Goal: Task Accomplishment & Management: Use online tool/utility

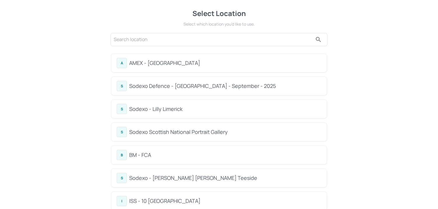
click at [160, 87] on div "Sodexo Defence - [GEOGRAPHIC_DATA] - September - 2025" at bounding box center [225, 86] width 192 height 8
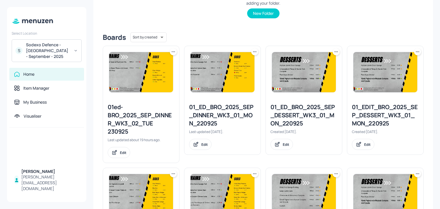
scroll to position [640, 0]
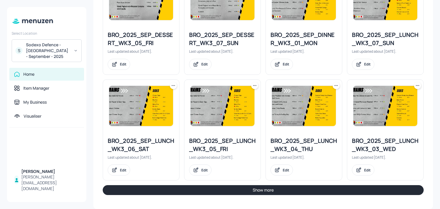
click at [220, 194] on button "Show more" at bounding box center [263, 190] width 321 height 10
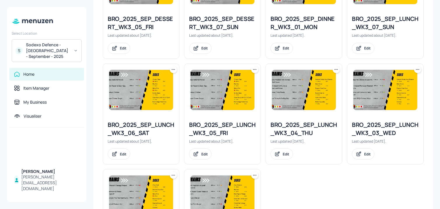
scroll to position [660, 0]
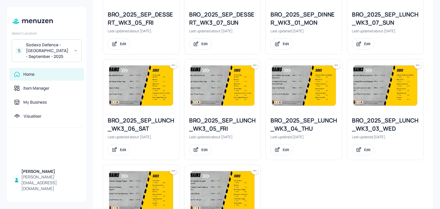
click at [415, 68] on icon at bounding box center [417, 65] width 6 height 6
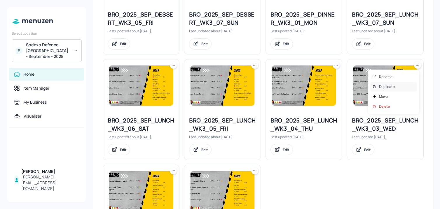
click at [384, 85] on p "Duplicate" at bounding box center [387, 86] width 16 height 5
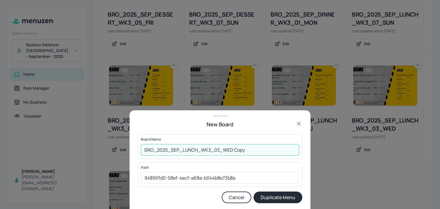
click at [143, 150] on input "BRO_2025_SEP_LUNCH_WK3_03_WED Copy" at bounding box center [220, 150] width 158 height 12
click at [279, 150] on input "01ED_BRO_2025_SEP_LUNCH_WK3_03_WED Copy" at bounding box center [220, 150] width 158 height 12
type input "01ED_BRO_2025_SEP_LUNCH_WK3_03_WED_240925"
click at [253, 192] on button "Duplicate Menu" at bounding box center [277, 198] width 49 height 12
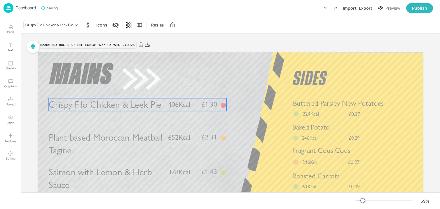
click at [130, 110] on span "Crispy Filo Chicken & Leek Pie" at bounding box center [105, 104] width 113 height 11
click at [154, 88] on icon "Delete" at bounding box center [156, 88] width 4 height 5
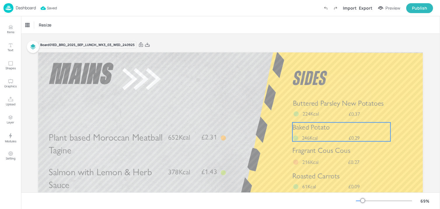
click at [318, 132] on div "Baked Potato" at bounding box center [341, 128] width 98 height 10
click at [340, 113] on icon at bounding box center [340, 112] width 3 height 4
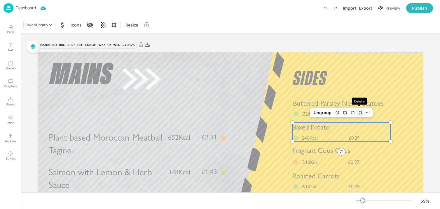
click at [358, 112] on icon "Delete" at bounding box center [360, 112] width 4 height 5
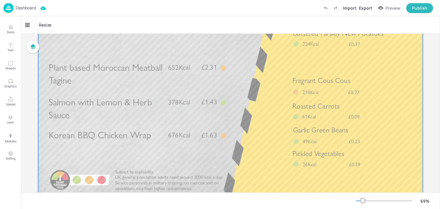
scroll to position [90, 0]
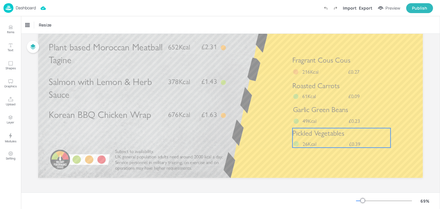
click at [337, 143] on div "Pickled Vegetables £0.39 26Kcal" at bounding box center [341, 138] width 98 height 20
click at [340, 119] on icon at bounding box center [341, 118] width 5 height 5
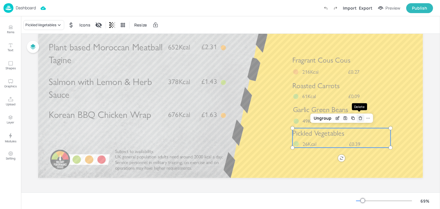
click at [359, 118] on icon "Delete" at bounding box center [360, 118] width 4 height 5
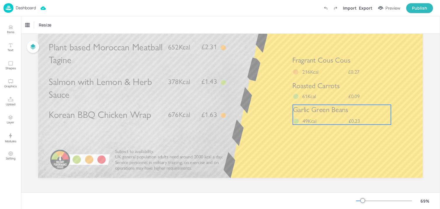
click at [327, 118] on div "Garlic Green Beans £0.23 49Kcal" at bounding box center [342, 115] width 98 height 20
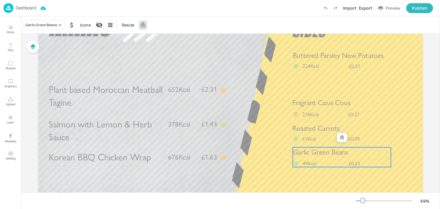
scroll to position [35, 0]
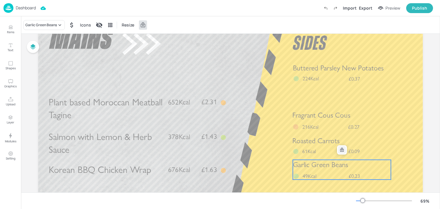
click at [340, 151] on icon at bounding box center [341, 150] width 5 height 5
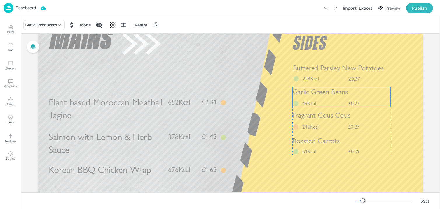
drag, startPoint x: 326, startPoint y: 167, endPoint x: 325, endPoint y: 94, distance: 72.9
click at [325, 94] on span "Garlic Green Beans" at bounding box center [319, 92] width 55 height 9
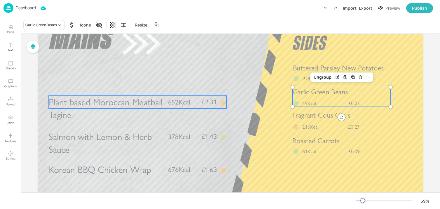
click at [121, 111] on p "Plant based Moroccan Meatball Tagine" at bounding box center [106, 109] width 114 height 26
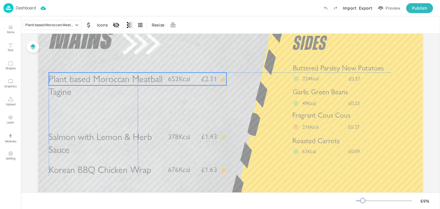
drag, startPoint x: 145, startPoint y: 100, endPoint x: 145, endPoint y: 76, distance: 23.6
click at [145, 76] on p "Plant based Moroccan Meatball Tagine" at bounding box center [106, 86] width 114 height 26
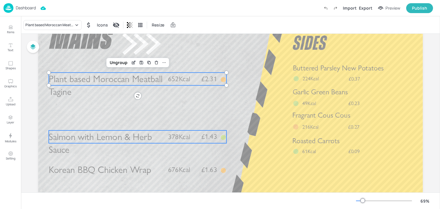
click at [112, 139] on span "Salmon with Lemon & Herb Sauce" at bounding box center [100, 143] width 103 height 24
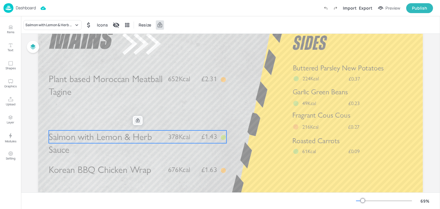
click at [136, 118] on icon at bounding box center [137, 120] width 5 height 5
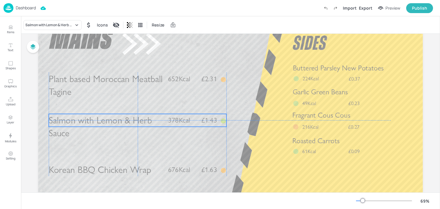
drag, startPoint x: 111, startPoint y: 136, endPoint x: 111, endPoint y: 120, distance: 15.7
click at [111, 120] on span "Salmon with Lemon & Herb Sauce" at bounding box center [100, 127] width 103 height 24
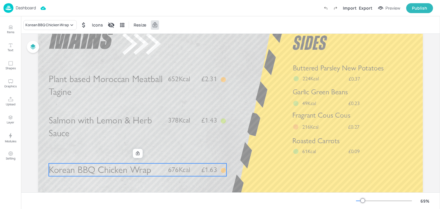
click at [111, 171] on span "Korean BBQ Chicken Wrap" at bounding box center [100, 169] width 102 height 11
click at [136, 155] on icon at bounding box center [137, 154] width 3 height 4
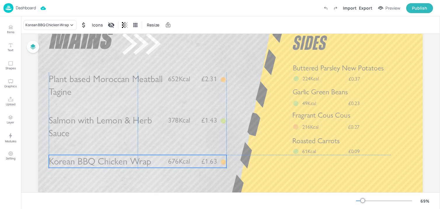
drag, startPoint x: 117, startPoint y: 169, endPoint x: 117, endPoint y: 161, distance: 7.6
click at [117, 161] on span "Korean BBQ Chicken Wrap" at bounding box center [100, 161] width 102 height 11
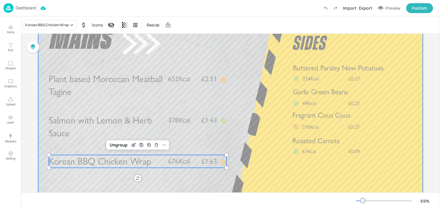
click at [122, 185] on div at bounding box center [230, 125] width 384 height 216
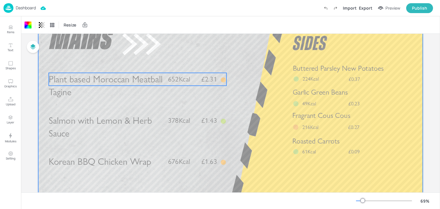
scroll to position [37, 0]
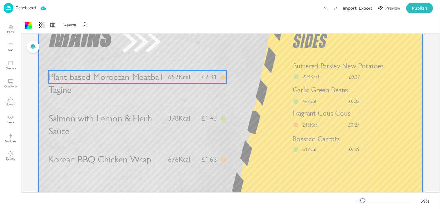
click at [94, 82] on span "Plant based Moroccan Meatball Tagine" at bounding box center [106, 83] width 114 height 24
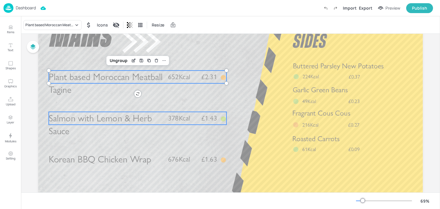
click at [93, 119] on span "Salmon with Lemon & Herb Sauce" at bounding box center [100, 125] width 103 height 24
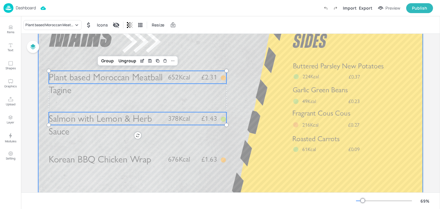
click at [91, 160] on span "Korean BBQ Chicken Wrap" at bounding box center [100, 159] width 102 height 11
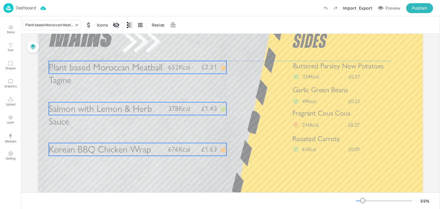
drag, startPoint x: 91, startPoint y: 75, endPoint x: 91, endPoint y: 66, distance: 9.0
click at [91, 66] on span "Plant based Moroccan Meatball Tagine" at bounding box center [106, 74] width 114 height 24
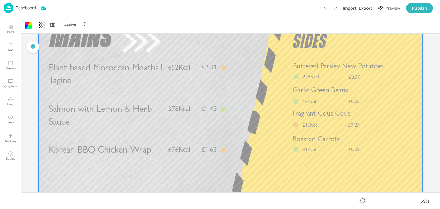
click at [217, 66] on div "Plant based Moroccan Meatball Tagine £2.31 652Kcal" at bounding box center [137, 67] width 177 height 13
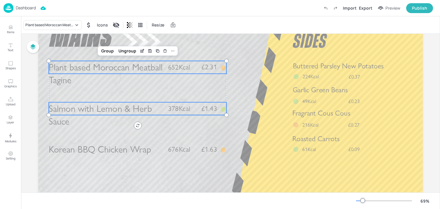
click at [189, 114] on div "Salmon with Lemon & Herb Sauce £1.43 378Kcal" at bounding box center [137, 108] width 177 height 13
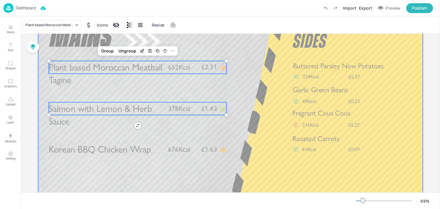
click at [189, 152] on p "676Kcal" at bounding box center [182, 150] width 28 height 10
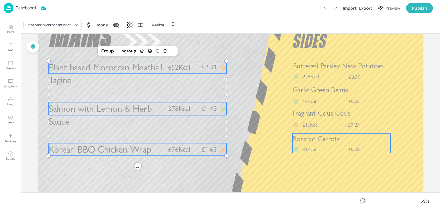
click at [332, 145] on div "Roasted Carrots £0.09 61Kcal" at bounding box center [341, 143] width 98 height 19
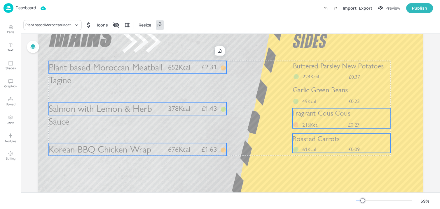
click at [320, 116] on span "Fragrant Cous Cous" at bounding box center [321, 113] width 58 height 9
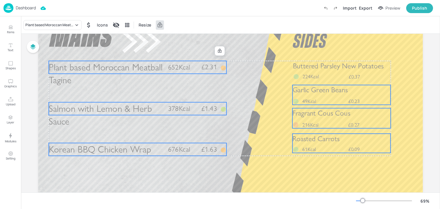
click at [319, 94] on span "Garlic Green Beans" at bounding box center [319, 90] width 55 height 9
click at [318, 76] on p "224Kcal" at bounding box center [312, 76] width 21 height 7
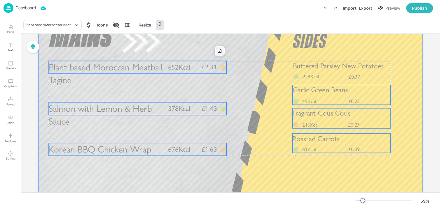
click at [220, 50] on icon at bounding box center [219, 51] width 5 height 5
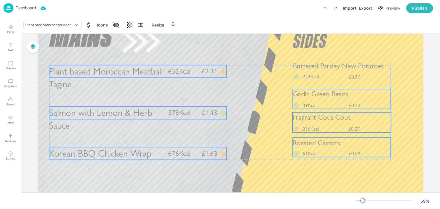
drag, startPoint x: 198, startPoint y: 64, endPoint x: 198, endPoint y: 68, distance: 4.1
click at [198, 68] on p "£2.31" at bounding box center [205, 71] width 23 height 7
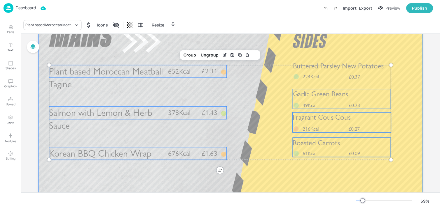
click at [322, 57] on div at bounding box center [230, 123] width 384 height 216
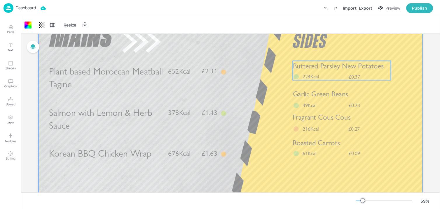
click at [309, 74] on span "224Kcal" at bounding box center [310, 76] width 16 height 6
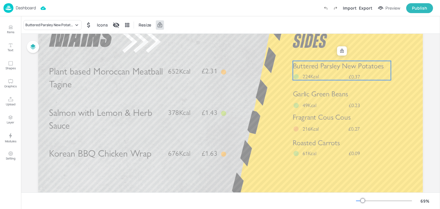
click at [309, 68] on span "Buttered Parsley New Potatoes" at bounding box center [338, 65] width 91 height 9
click at [340, 47] on div at bounding box center [342, 50] width 10 height 9
click at [340, 48] on div at bounding box center [342, 51] width 8 height 8
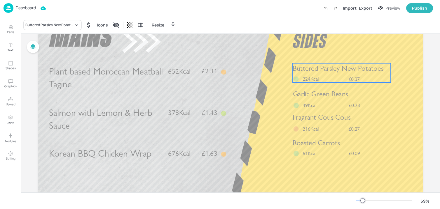
click at [298, 72] on span "Buttered Parsley New Potatoes" at bounding box center [337, 68] width 91 height 9
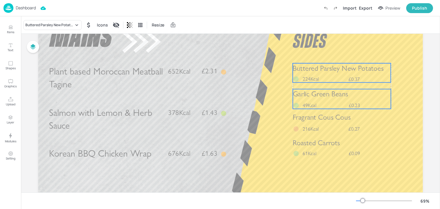
click at [301, 95] on span "Garlic Green Beans" at bounding box center [320, 94] width 55 height 9
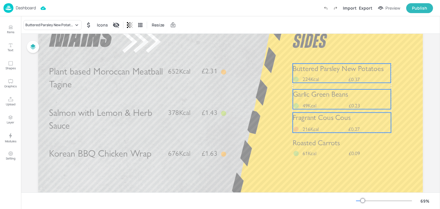
click at [301, 125] on div "Fragrant Cous Cous £0.27 216Kcal" at bounding box center [341, 123] width 98 height 20
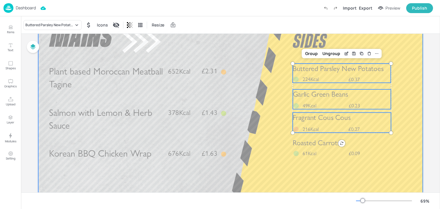
click at [305, 163] on div at bounding box center [230, 123] width 384 height 216
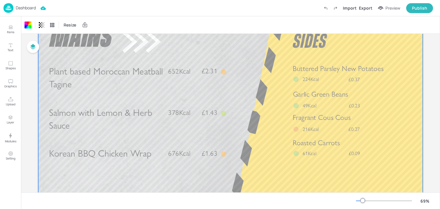
click at [305, 155] on span "61Kcal" at bounding box center [309, 153] width 14 height 6
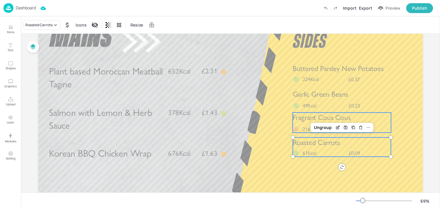
click at [305, 126] on span "216Kcal" at bounding box center [310, 129] width 16 height 6
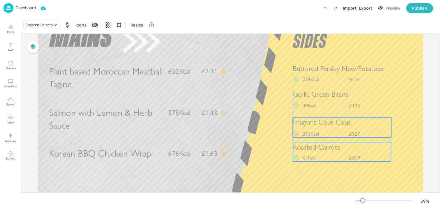
drag, startPoint x: 299, startPoint y: 123, endPoint x: 299, endPoint y: 127, distance: 4.7
click at [299, 127] on span "Fragrant Cous Cous" at bounding box center [322, 122] width 58 height 9
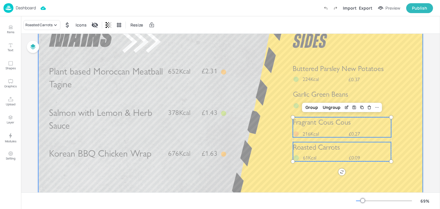
click at [276, 140] on div at bounding box center [230, 123] width 384 height 216
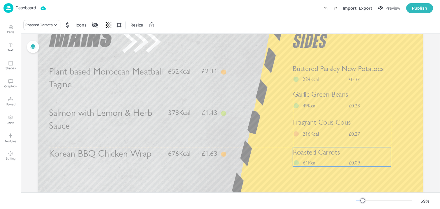
drag, startPoint x: 301, startPoint y: 147, endPoint x: 301, endPoint y: 152, distance: 4.7
click at [301, 152] on span "Roasted Carrots" at bounding box center [316, 152] width 47 height 9
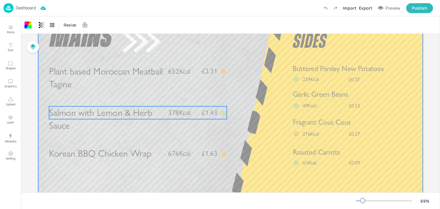
scroll to position [0, 0]
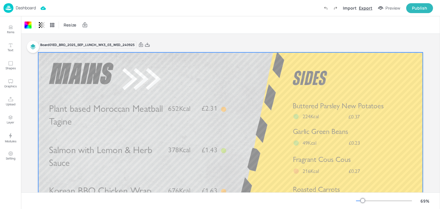
click at [363, 6] on div "Export" at bounding box center [364, 8] width 13 height 6
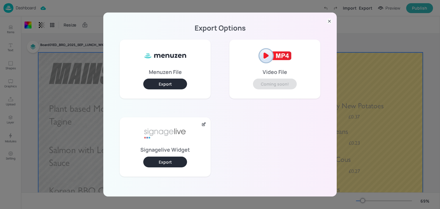
click at [168, 154] on div "Signagelive Widget Export" at bounding box center [164, 146] width 91 height 59
click at [168, 160] on button "Export" at bounding box center [165, 162] width 44 height 11
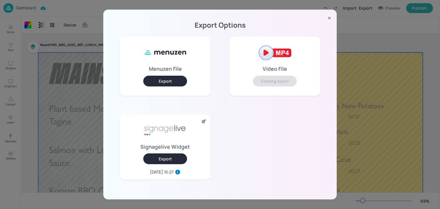
click at [82, 45] on div "Export Options Menuzen File Export Video File Coming soon! Signagelive Widget E…" at bounding box center [220, 104] width 440 height 209
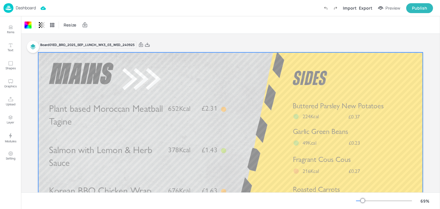
click at [29, 6] on p "Dashboard" at bounding box center [26, 8] width 20 height 4
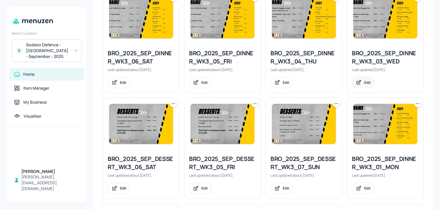
scroll to position [640, 0]
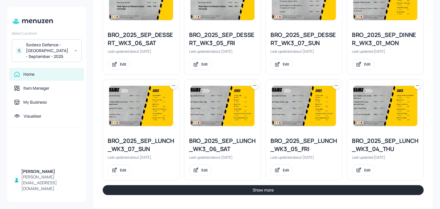
click at [278, 191] on button "Show more" at bounding box center [263, 190] width 321 height 10
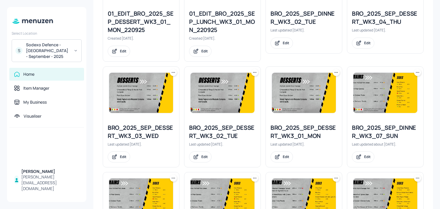
scroll to position [334, 0]
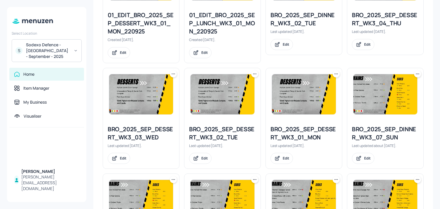
click at [174, 74] on icon at bounding box center [173, 74] width 6 height 6
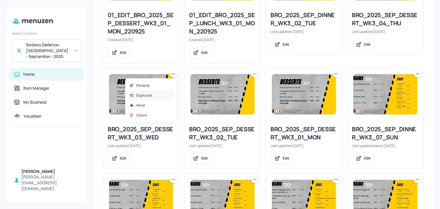
click at [156, 95] on div "Duplicate" at bounding box center [150, 96] width 47 height 10
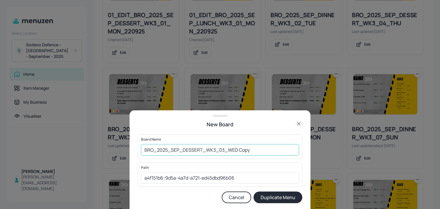
click at [142, 149] on input "BRO_2025_SEP_DESSERT_WK3_03_WED Copy" at bounding box center [220, 150] width 158 height 12
click at [263, 151] on input "01ED_BRO_2025_SEP_DESSERT_WK3_03_WED Copy" at bounding box center [220, 150] width 158 height 12
type input "01ED_BRO_2025_SEP_DESSERT_WK3_03_WED_240925"
click at [253, 192] on button "Duplicate Menu" at bounding box center [277, 198] width 49 height 12
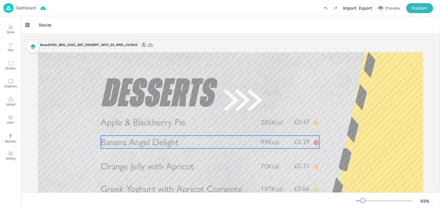
click at [171, 142] on span "Banana Angel Delight" at bounding box center [140, 142] width 78 height 11
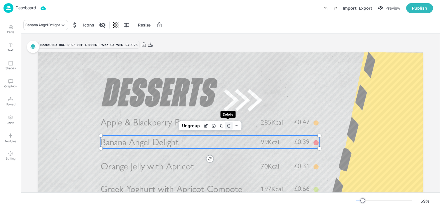
click at [229, 126] on icon "Delete" at bounding box center [228, 126] width 4 height 5
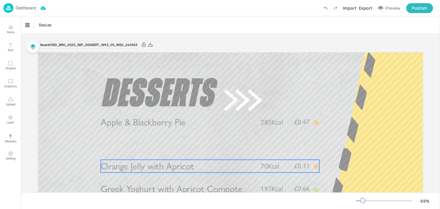
click at [177, 171] on span "Orange Jelly with Apricot" at bounding box center [147, 166] width 93 height 11
click at [227, 150] on icon "Delete" at bounding box center [228, 150] width 4 height 5
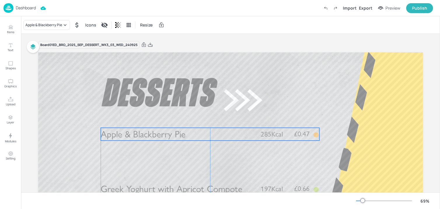
drag, startPoint x: 164, startPoint y: 126, endPoint x: 164, endPoint y: 139, distance: 13.1
click at [164, 139] on span "Apple & Blackberry Pie" at bounding box center [143, 134] width 85 height 11
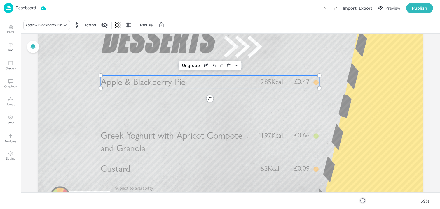
scroll to position [65, 0]
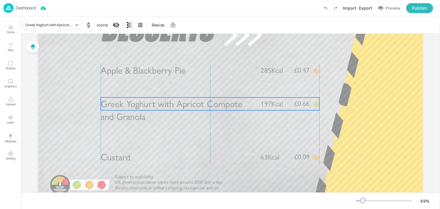
drag, startPoint x: 138, startPoint y: 125, endPoint x: 138, endPoint y: 105, distance: 20.1
click at [138, 105] on span "Greek Yoghurt with Apricot Compote and Granola" at bounding box center [171, 111] width 141 height 24
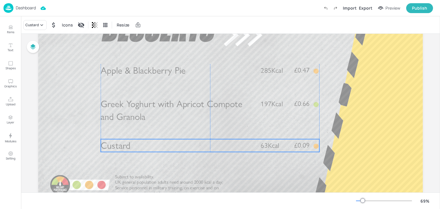
drag, startPoint x: 115, startPoint y: 159, endPoint x: 115, endPoint y: 147, distance: 11.7
click at [115, 147] on span "Custard" at bounding box center [115, 145] width 29 height 11
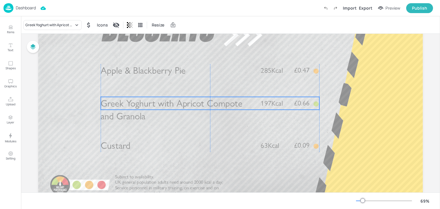
click at [117, 103] on span "Greek Yoghurt with Apricot Compote and Granola" at bounding box center [171, 110] width 141 height 24
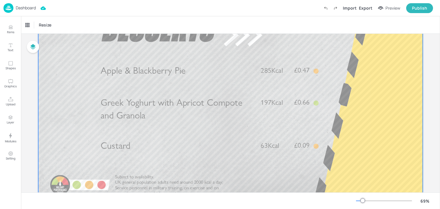
scroll to position [0, 0]
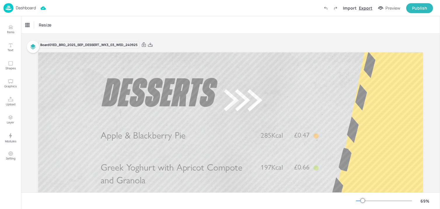
click at [365, 8] on div "Export" at bounding box center [364, 8] width 13 height 6
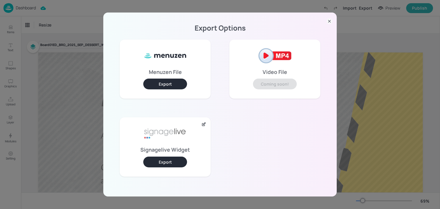
click at [179, 159] on button "Export" at bounding box center [165, 162] width 44 height 11
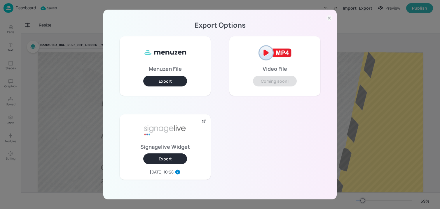
click at [64, 45] on div "Export Options Menuzen File Export Video File Coming soon! Signagelive Widget E…" at bounding box center [220, 104] width 440 height 209
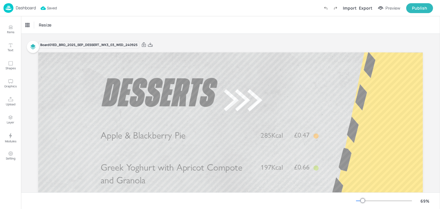
click at [29, 7] on p "Dashboard" at bounding box center [26, 8] width 20 height 4
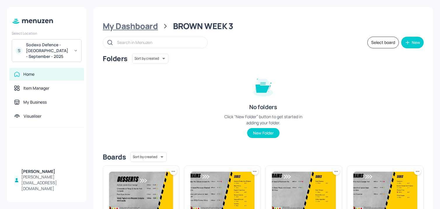
click at [138, 26] on div "My Dashboard" at bounding box center [130, 26] width 55 height 10
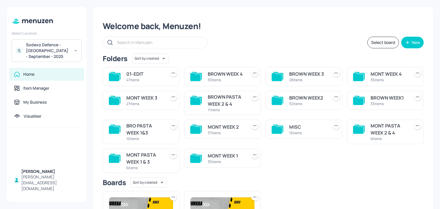
click at [150, 129] on div "BRO PASTA WEEK 1&3" at bounding box center [144, 129] width 36 height 14
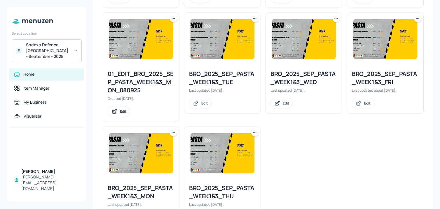
scroll to position [241, 0]
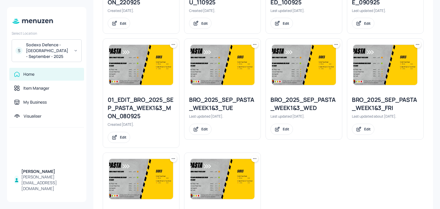
click at [333, 46] on icon at bounding box center [336, 45] width 6 height 6
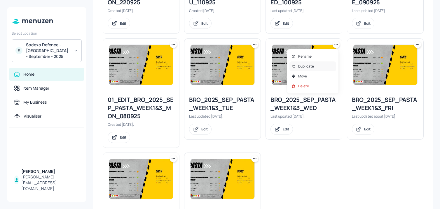
click at [320, 66] on div "Duplicate" at bounding box center [312, 66] width 47 height 10
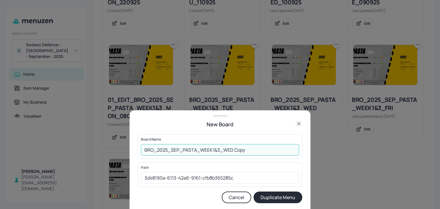
click at [142, 152] on input "BRO_2025_SEP_PASTA_WEEK1&3_WED Copy" at bounding box center [220, 150] width 158 height 12
click at [258, 150] on input "01ED_BRO_2025_SEP_PASTA_WEEK1&3_WED Copy" at bounding box center [220, 150] width 158 height 12
type input "01ED_BRO_2025_SEP_PASTA_WEEK1&3_WED_240925"
click at [253, 192] on button "Duplicate Menu" at bounding box center [277, 198] width 49 height 12
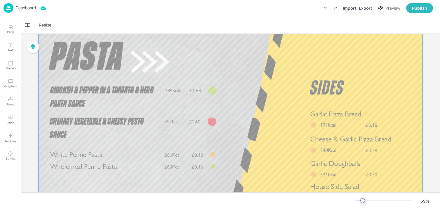
scroll to position [41, 0]
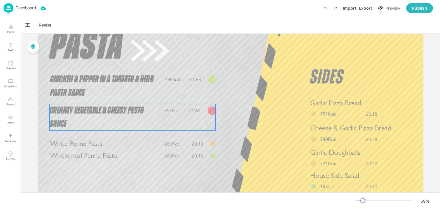
click at [148, 118] on p "Creamy Vegetable & Cheesy Pesto Sauce" at bounding box center [106, 117] width 112 height 27
click at [151, 95] on icon "Delete" at bounding box center [152, 94] width 4 height 5
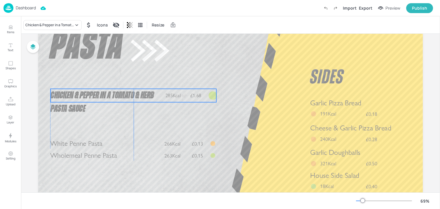
drag, startPoint x: 128, startPoint y: 81, endPoint x: 128, endPoint y: 97, distance: 16.0
click at [128, 97] on span "Chicken & Pepper in a Tomato & Herb Pasta Sauce" at bounding box center [101, 102] width 103 height 23
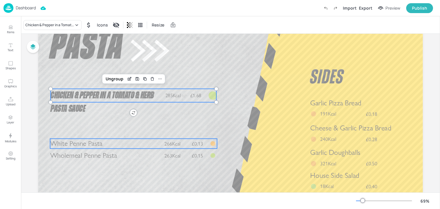
click at [98, 143] on span "White Penne Pasta" at bounding box center [76, 143] width 52 height 8
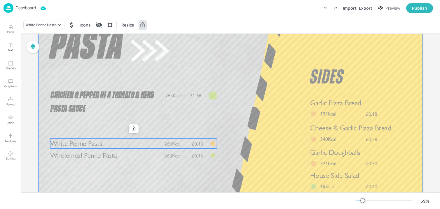
click at [97, 161] on div at bounding box center [230, 119] width 384 height 216
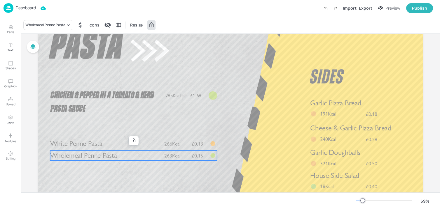
click at [97, 159] on span "Wholemeal Penne Pasta" at bounding box center [83, 155] width 67 height 8
click at [96, 148] on span "White Penne Pasta" at bounding box center [76, 143] width 52 height 8
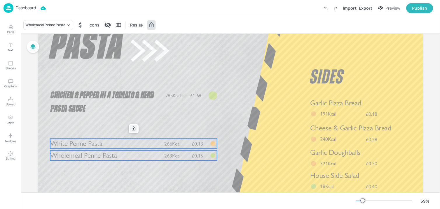
click at [134, 127] on icon at bounding box center [133, 128] width 5 height 5
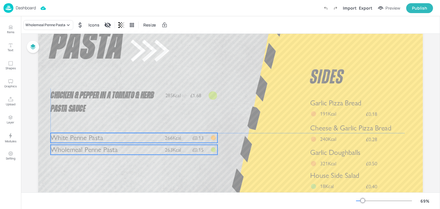
drag, startPoint x: 101, startPoint y: 150, endPoint x: 101, endPoint y: 144, distance: 5.8
click at [101, 144] on div at bounding box center [230, 119] width 384 height 216
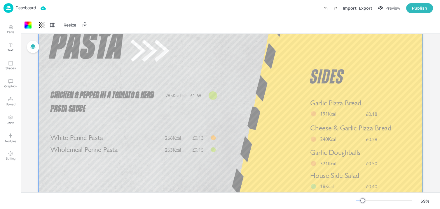
scroll to position [0, 0]
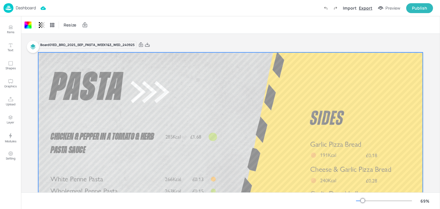
click at [362, 8] on div "Export" at bounding box center [364, 8] width 13 height 6
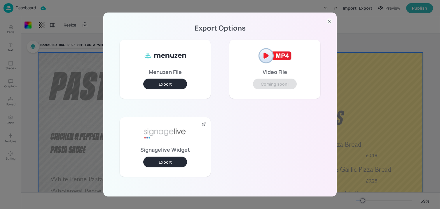
click at [178, 165] on button "Export" at bounding box center [165, 162] width 44 height 11
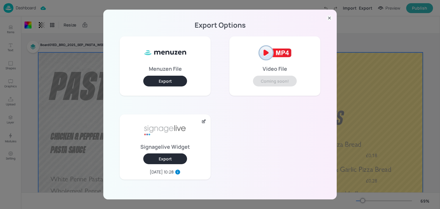
click at [109, 33] on div "Export Options Menuzen File Export Video File Coming soon! Signagelive Widget E…" at bounding box center [219, 105] width 233 height 190
click at [53, 19] on div "Export Options Menuzen File Export Video File Coming soon! Signagelive Widget E…" at bounding box center [220, 104] width 440 height 209
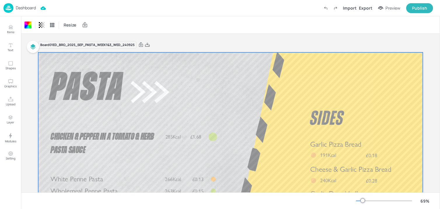
click at [31, 11] on div "Dashboard" at bounding box center [19, 8] width 32 height 10
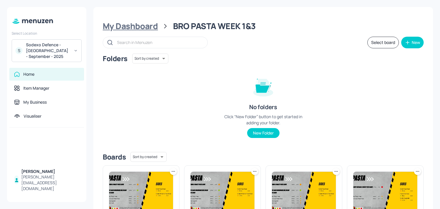
click at [124, 23] on div "My Dashboard" at bounding box center [130, 26] width 55 height 10
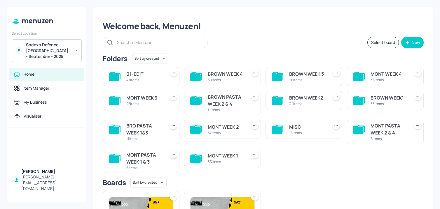
click at [148, 101] on div "MONT WEEK 3" at bounding box center [144, 97] width 36 height 7
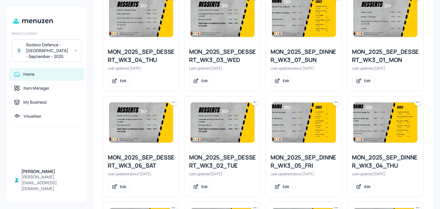
scroll to position [632, 0]
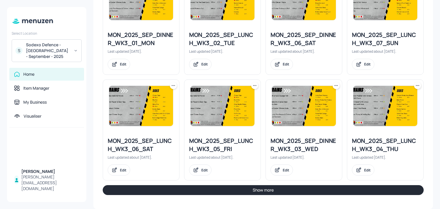
click at [299, 194] on button "Show more" at bounding box center [263, 190] width 321 height 10
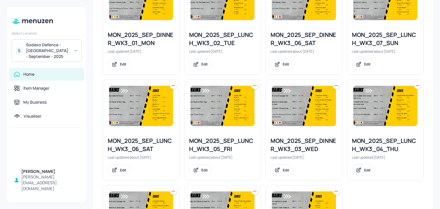
scroll to position [723, 0]
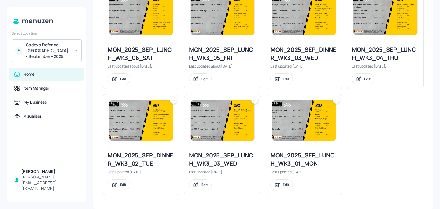
click at [253, 100] on icon at bounding box center [255, 100] width 6 height 6
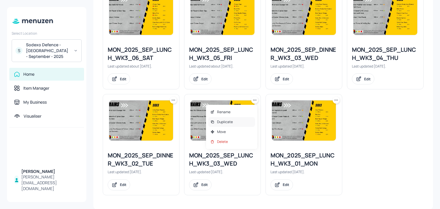
click at [233, 125] on div "Duplicate" at bounding box center [231, 122] width 47 height 10
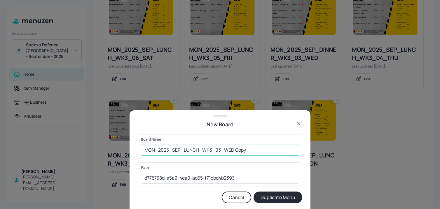
click at [142, 150] on input "MON_2025_SEP_LUNCH_WK3_03_WED Copy" at bounding box center [220, 150] width 158 height 12
click at [300, 150] on div "Board Name 01ED_MON_2025_SEP_LUNCH_WK3_03_WED Copy ​" at bounding box center [220, 146] width 164 height 24
click at [277, 150] on input "01ED_MON_2025_SEP_LUNCH_WK3_03_WED Copy" at bounding box center [220, 150] width 158 height 12
type input "01ED_MON_2025_SEP_LUNCH_WK3_03_WED_240925"
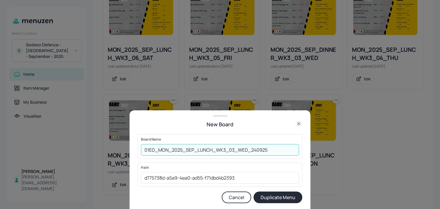
click at [253, 192] on button "Duplicate Menu" at bounding box center [277, 198] width 49 height 12
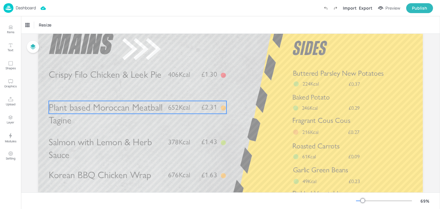
scroll to position [57, 0]
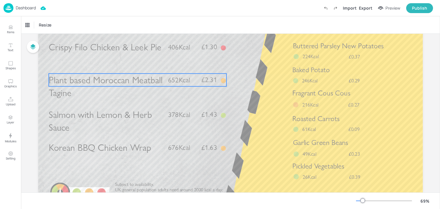
click at [100, 85] on span "Plant based Moroccan Meatball Tagine" at bounding box center [106, 86] width 114 height 24
click at [56, 29] on div "Plant based Moroccan Meatball Tagine" at bounding box center [52, 25] width 58 height 10
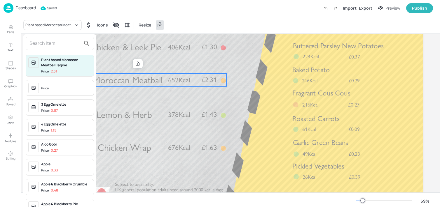
click at [53, 41] on input "text" at bounding box center [54, 43] width 51 height 9
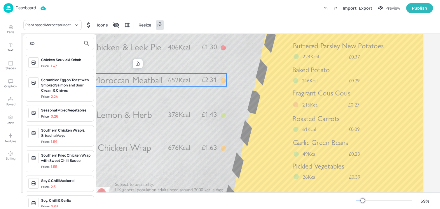
type input "s"
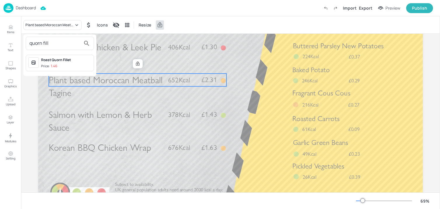
click at [56, 44] on input "quorn fill" at bounding box center [54, 43] width 51 height 9
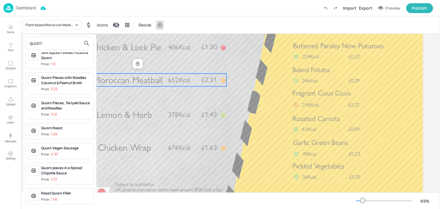
scroll to position [94, 0]
type input "quorn"
click at [72, 195] on div "Roast Quorn Fillet" at bounding box center [66, 193] width 50 height 5
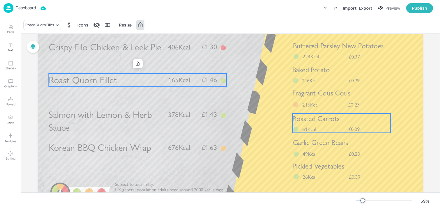
click at [319, 128] on p "61Kcal" at bounding box center [312, 129] width 21 height 7
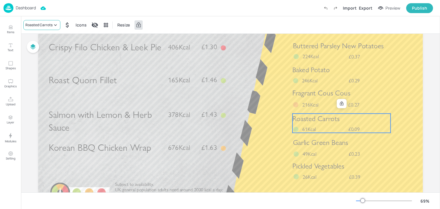
click at [36, 28] on div "Roasted Carrots" at bounding box center [41, 25] width 37 height 10
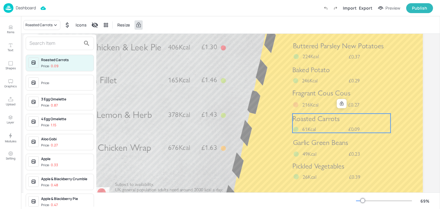
click at [36, 38] on div at bounding box center [60, 43] width 68 height 13
click at [36, 39] on input "text" at bounding box center [54, 43] width 51 height 9
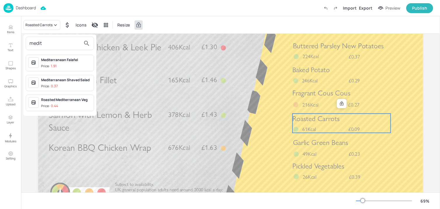
type input "medit"
click at [57, 101] on div "Roasted Mediterranean Veg" at bounding box center [66, 99] width 50 height 5
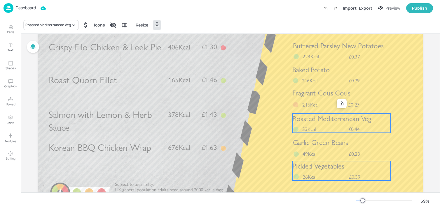
click at [323, 170] on span "Pickled Vegetables" at bounding box center [318, 166] width 52 height 9
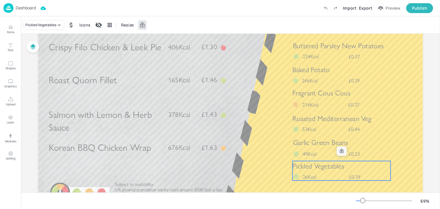
click at [339, 152] on icon at bounding box center [341, 151] width 5 height 5
click at [359, 153] on icon "Delete" at bounding box center [360, 151] width 3 height 3
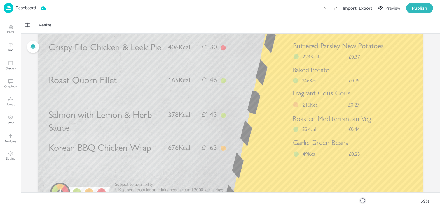
click at [434, 106] on div "Board 01ED_MON_2025_SEP_LUNCH_WK3_03_WED_240925 Crispy Filo Chicken & Leek Pie …" at bounding box center [230, 100] width 417 height 249
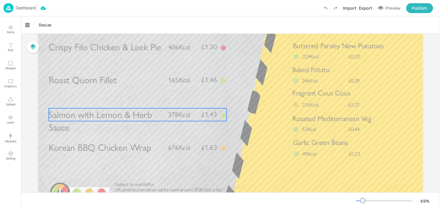
click at [172, 113] on span "378Kcal" at bounding box center [179, 114] width 22 height 8
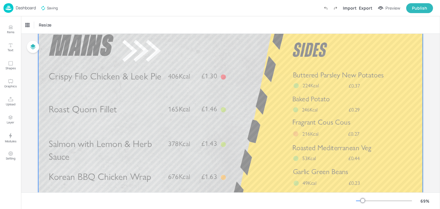
scroll to position [0, 0]
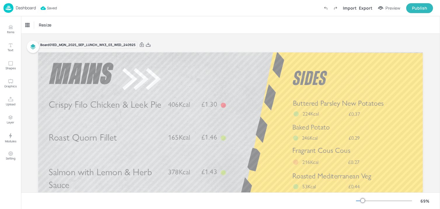
click at [364, 4] on div "Import Export Preview Publish" at bounding box center [376, 8] width 112 height 10
click at [364, 7] on div "Export" at bounding box center [364, 8] width 13 height 6
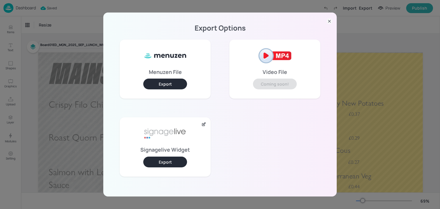
click at [163, 163] on button "Export" at bounding box center [165, 162] width 44 height 11
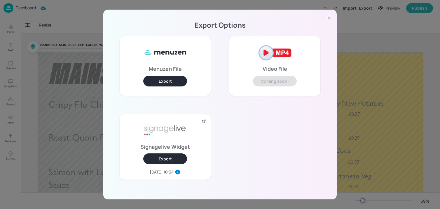
click at [78, 13] on div "Export Options Menuzen File Export Video File Coming soon! Signagelive Widget E…" at bounding box center [220, 104] width 440 height 209
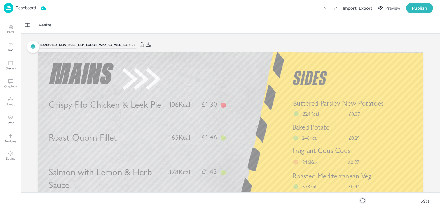
click at [35, 6] on p "Dashboard" at bounding box center [26, 8] width 20 height 4
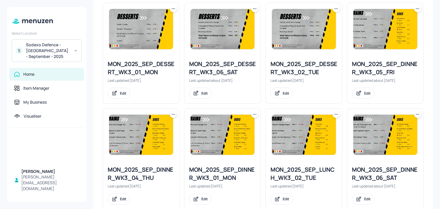
scroll to position [632, 0]
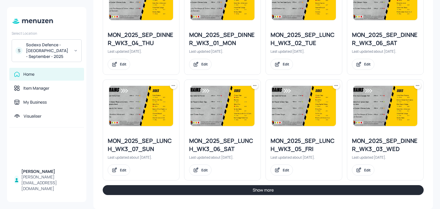
click at [219, 188] on button "Show more" at bounding box center [263, 190] width 321 height 10
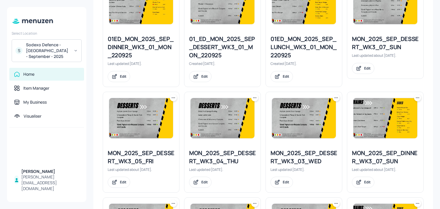
scroll to position [307, 0]
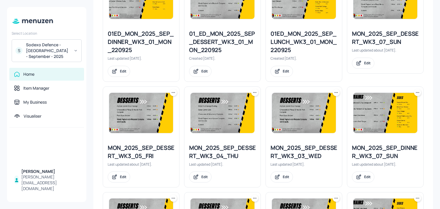
click at [335, 92] on icon at bounding box center [335, 92] width 1 height 1
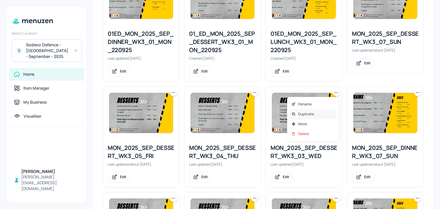
click at [300, 114] on p "Duplicate" at bounding box center [306, 114] width 16 height 5
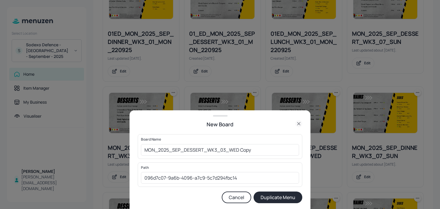
click at [140, 152] on div "Board Name MON_2025_SEP_DESSERT_WK3_03_WED Copy ​" at bounding box center [220, 146] width 164 height 24
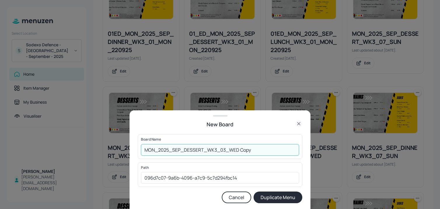
click at [144, 150] on input "MON_2025_SEP_DESSERT_WK3_03_WED Copy" at bounding box center [220, 150] width 158 height 12
click at [265, 150] on input "01ED_MON_2025_SEP_DESSERT_WK3_03_WED Copy" at bounding box center [220, 150] width 158 height 12
type input "01ED_MON_2025_SEP_DESSERT_WK3_03_WED_240925"
click at [253, 192] on button "Duplicate Menu" at bounding box center [277, 198] width 49 height 12
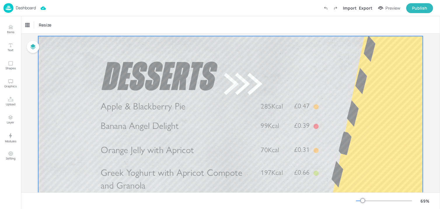
scroll to position [21, 0]
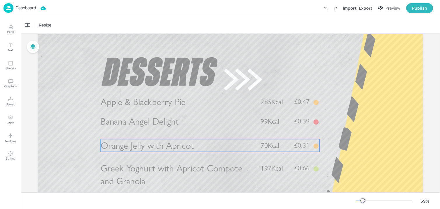
click at [168, 146] on span "Orange Jelly with Apricot" at bounding box center [147, 145] width 93 height 11
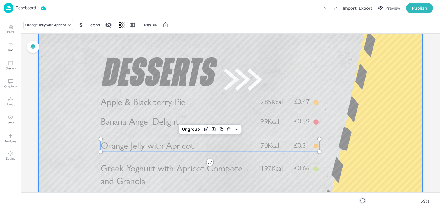
click at [159, 107] on span "Apple & Blackberry Pie" at bounding box center [143, 101] width 85 height 11
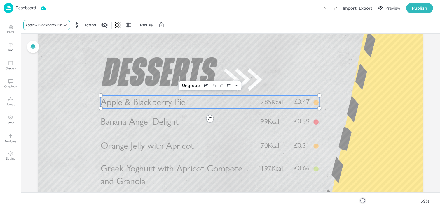
click at [48, 24] on div "Apple & Blackberry Pie" at bounding box center [43, 24] width 37 height 5
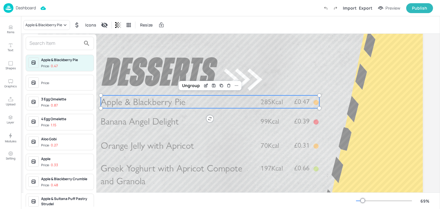
click at [54, 47] on input "text" at bounding box center [54, 43] width 51 height 9
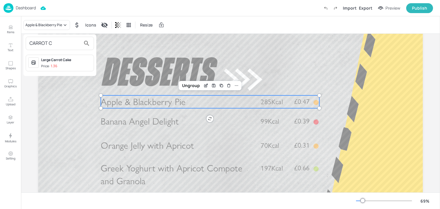
type input "CARROT C"
click at [65, 63] on div "Large Carrot Cake Price: 1.36" at bounding box center [66, 62] width 50 height 11
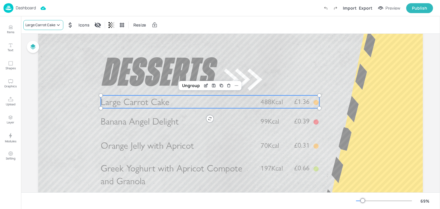
click at [57, 26] on icon at bounding box center [58, 25] width 6 height 6
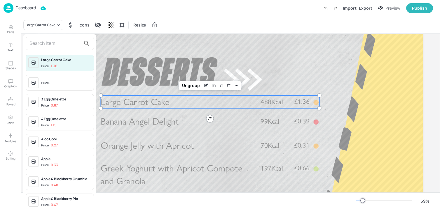
click at [51, 36] on div "Large Carrot Cake Price: 1.36 Price: 3 Egg Omelette Price: 0.87 4 Egg Omelette …" at bounding box center [59, 121] width 73 height 175
click at [51, 42] on input "text" at bounding box center [54, 43] width 51 height 9
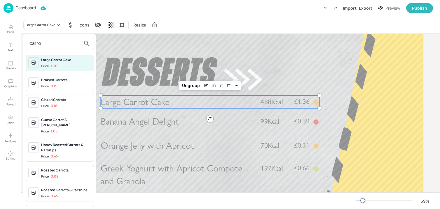
type input "carro"
click at [309, 57] on div at bounding box center [220, 104] width 440 height 209
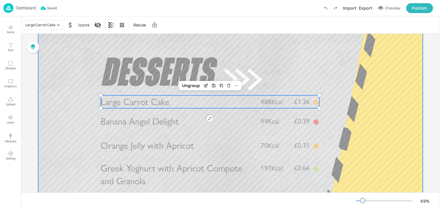
click at [168, 127] on span "Banana Angel Delight" at bounding box center [140, 121] width 78 height 11
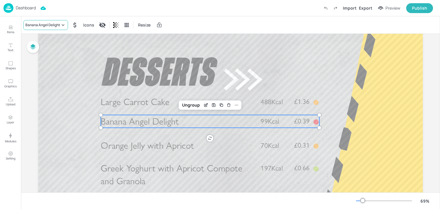
click at [56, 22] on div "Banana Angel Delight" at bounding box center [45, 25] width 45 height 10
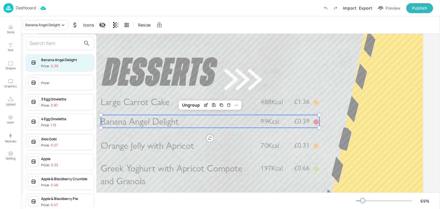
click at [52, 44] on input "text" at bounding box center [54, 43] width 51 height 9
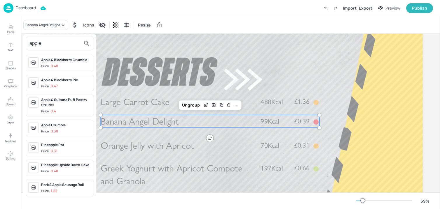
type input "apple"
click at [79, 68] on span "Price: 0.48" at bounding box center [66, 66] width 50 height 5
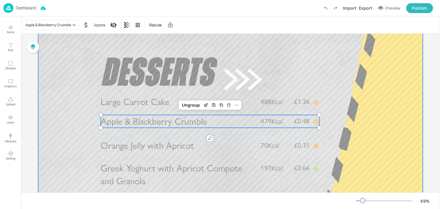
click at [140, 150] on span "Orange Jelly with Apricot" at bounding box center [147, 145] width 93 height 11
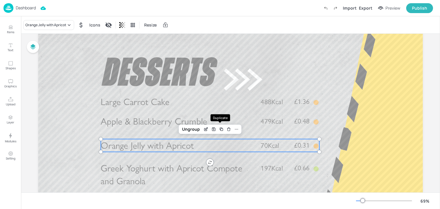
click at [225, 126] on div "Delete" at bounding box center [229, 130] width 8 height 8
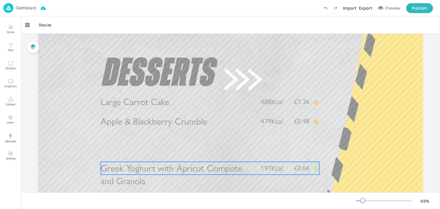
click at [184, 179] on p "Greek Yoghurt with Apricot Compote and Granola" at bounding box center [177, 175] width 153 height 26
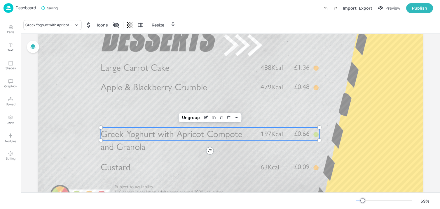
scroll to position [61, 0]
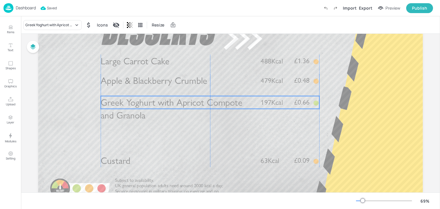
drag, startPoint x: 159, startPoint y: 130, endPoint x: 160, endPoint y: 107, distance: 22.4
click at [160, 107] on span "Greek Yoghurt with Apricot Compote and Granola" at bounding box center [171, 109] width 141 height 24
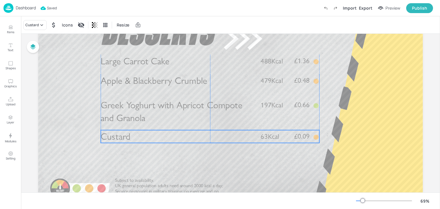
drag, startPoint x: 129, startPoint y: 165, endPoint x: 129, endPoint y: 140, distance: 24.5
click at [129, 140] on p "Custard" at bounding box center [177, 136] width 153 height 13
click at [124, 143] on span "Custard" at bounding box center [115, 137] width 29 height 11
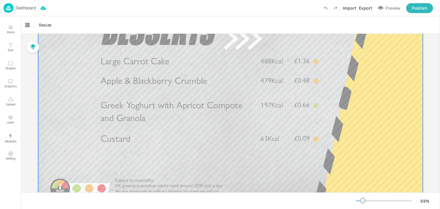
scroll to position [0, 0]
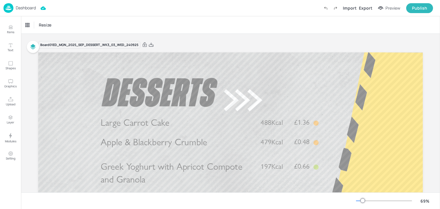
click at [374, 7] on div "Import Export Preview Publish" at bounding box center [376, 8] width 112 height 10
click at [372, 6] on div "Export" at bounding box center [364, 8] width 13 height 6
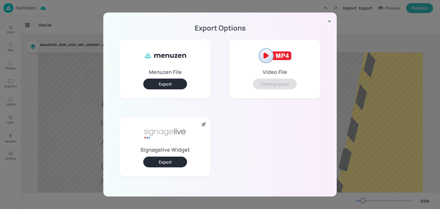
click at [180, 160] on button "Export" at bounding box center [165, 162] width 44 height 11
